Goal: Transaction & Acquisition: Book appointment/travel/reservation

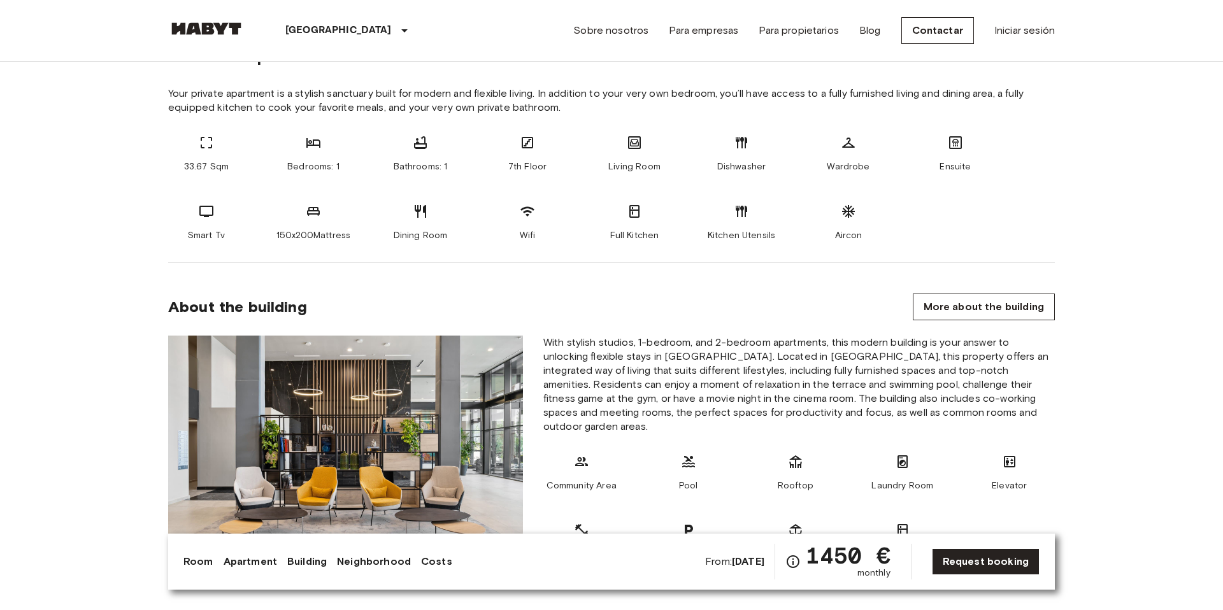
scroll to position [489, 0]
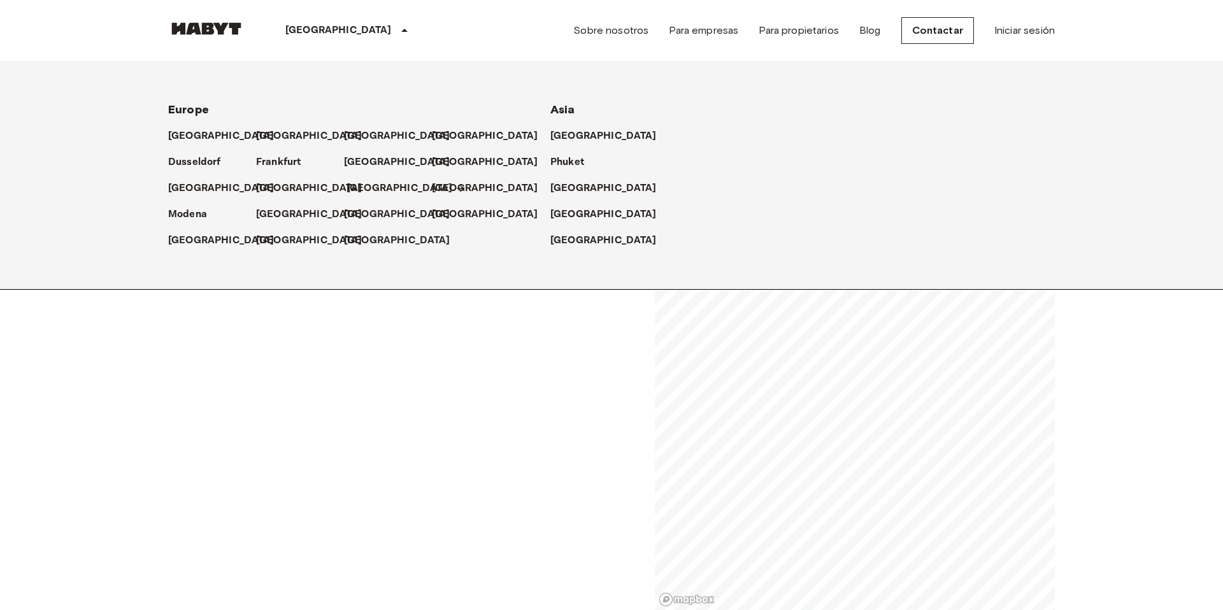
click at [354, 189] on p "[GEOGRAPHIC_DATA]" at bounding box center [400, 188] width 106 height 15
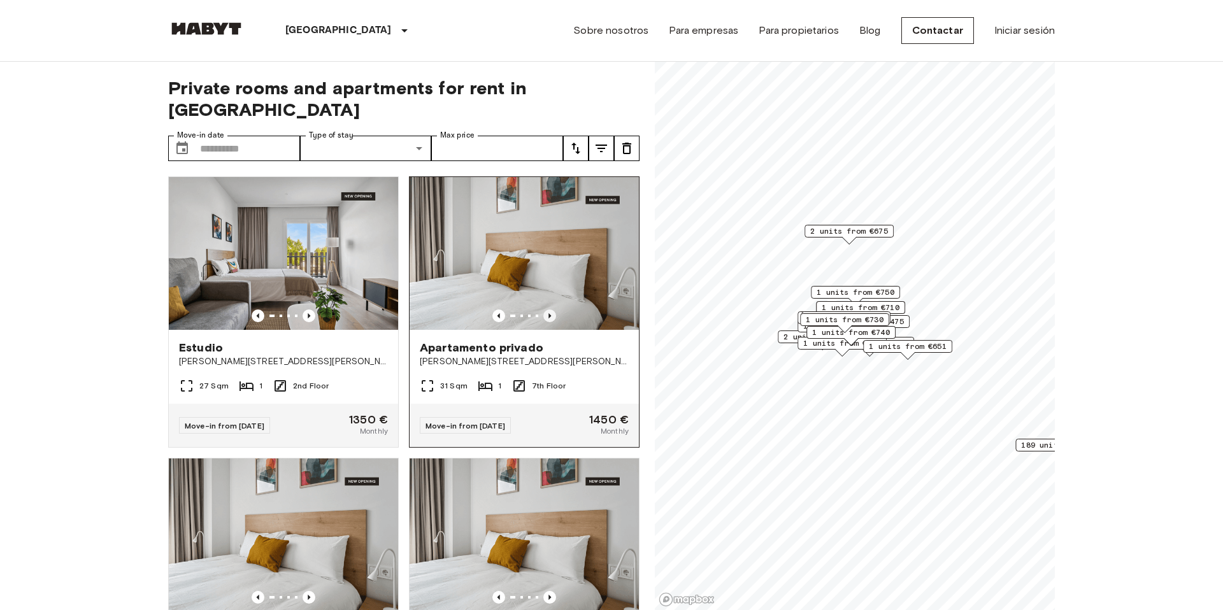
click at [543, 310] on icon "Previous image" at bounding box center [549, 316] width 13 height 13
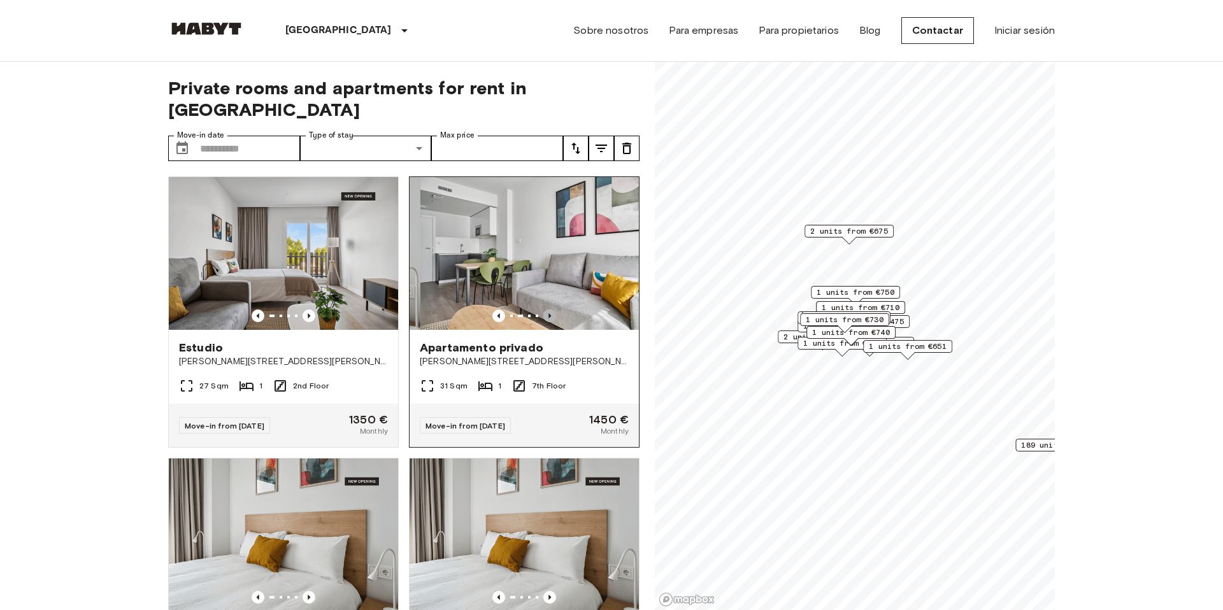
click at [549, 313] on icon "Previous image" at bounding box center [550, 315] width 3 height 5
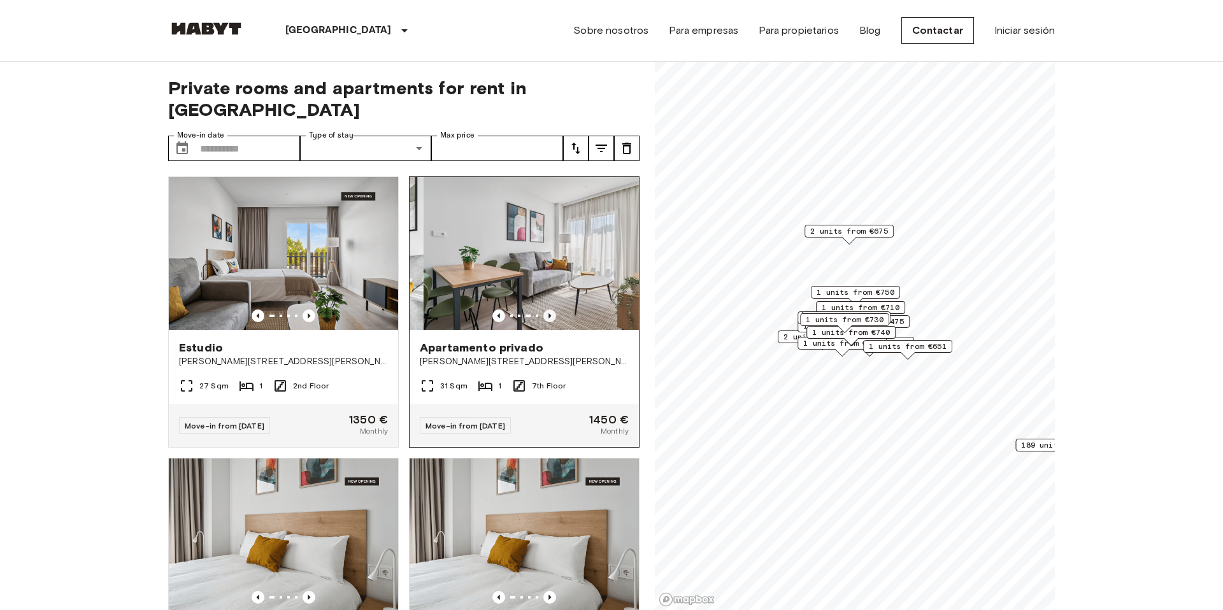
click at [549, 313] on icon "Previous image" at bounding box center [550, 315] width 3 height 5
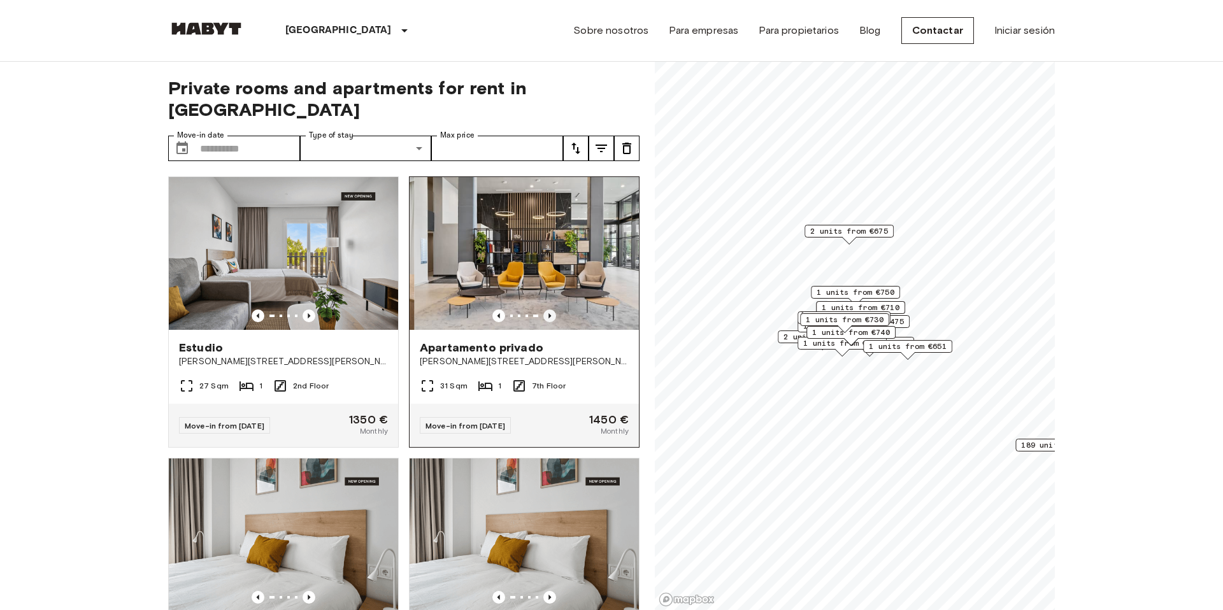
click at [549, 313] on icon "Previous image" at bounding box center [550, 315] width 3 height 5
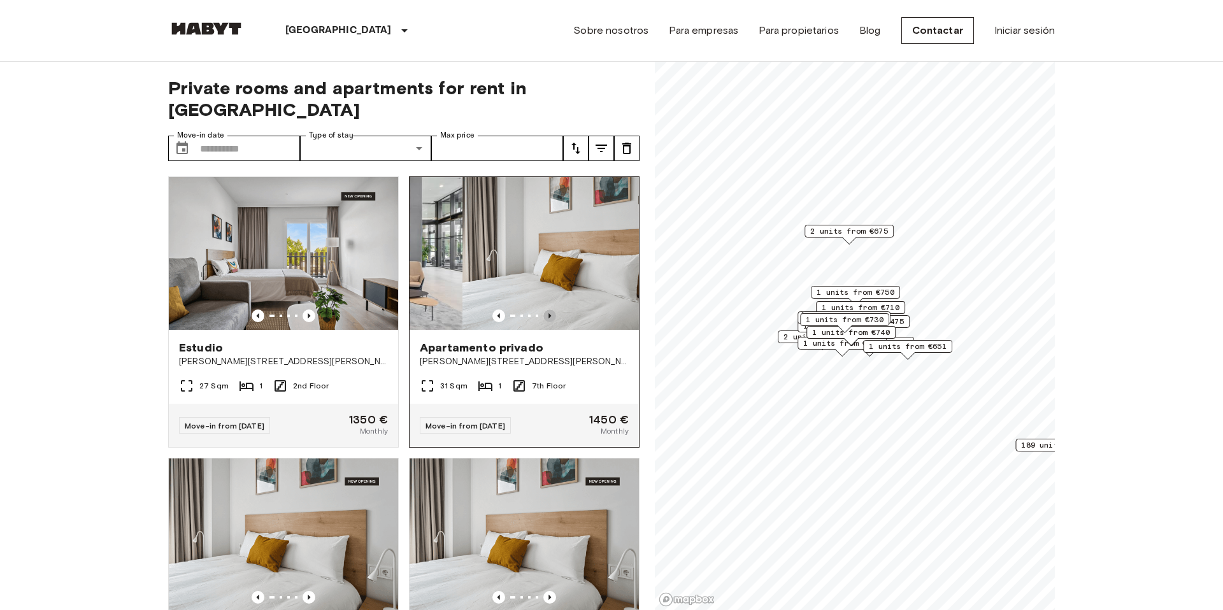
click at [549, 313] on icon "Previous image" at bounding box center [550, 315] width 3 height 5
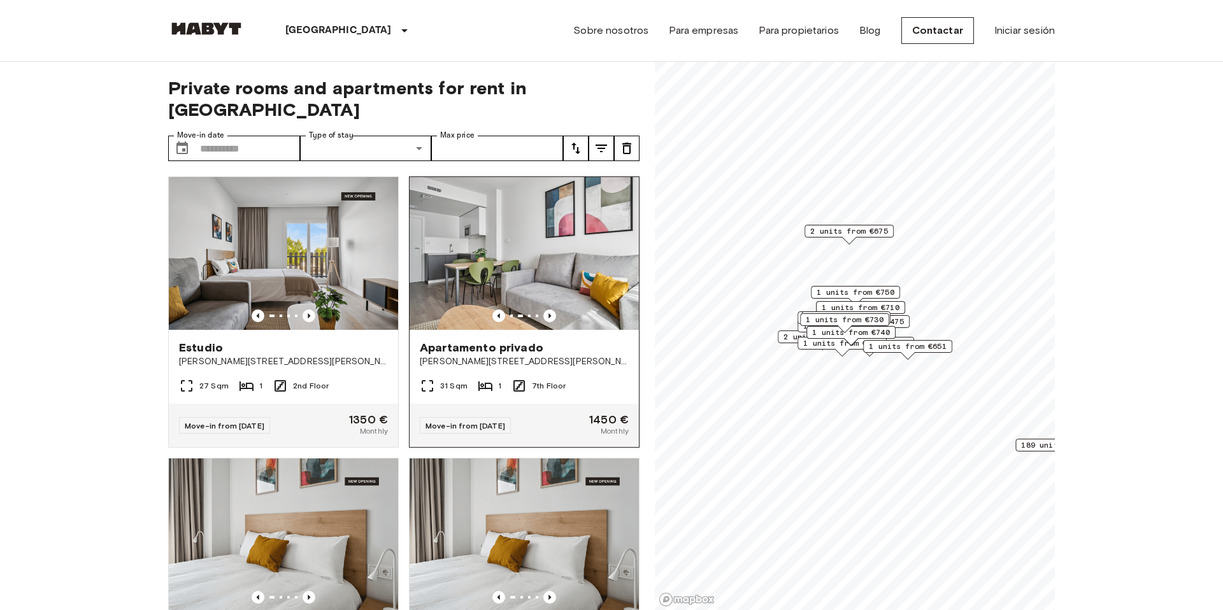
click at [543, 340] on div "Apartamento privado" at bounding box center [524, 347] width 209 height 15
click at [493, 355] on span "[PERSON_NAME][STREET_ADDRESS][PERSON_NAME][PERSON_NAME]" at bounding box center [524, 361] width 209 height 13
click at [333, 330] on div "Estudio Calle José Antonio Rebolledo y Palma 23, 28051,Vallecas (Madrid)" at bounding box center [283, 354] width 229 height 48
